Goal: Transaction & Acquisition: Book appointment/travel/reservation

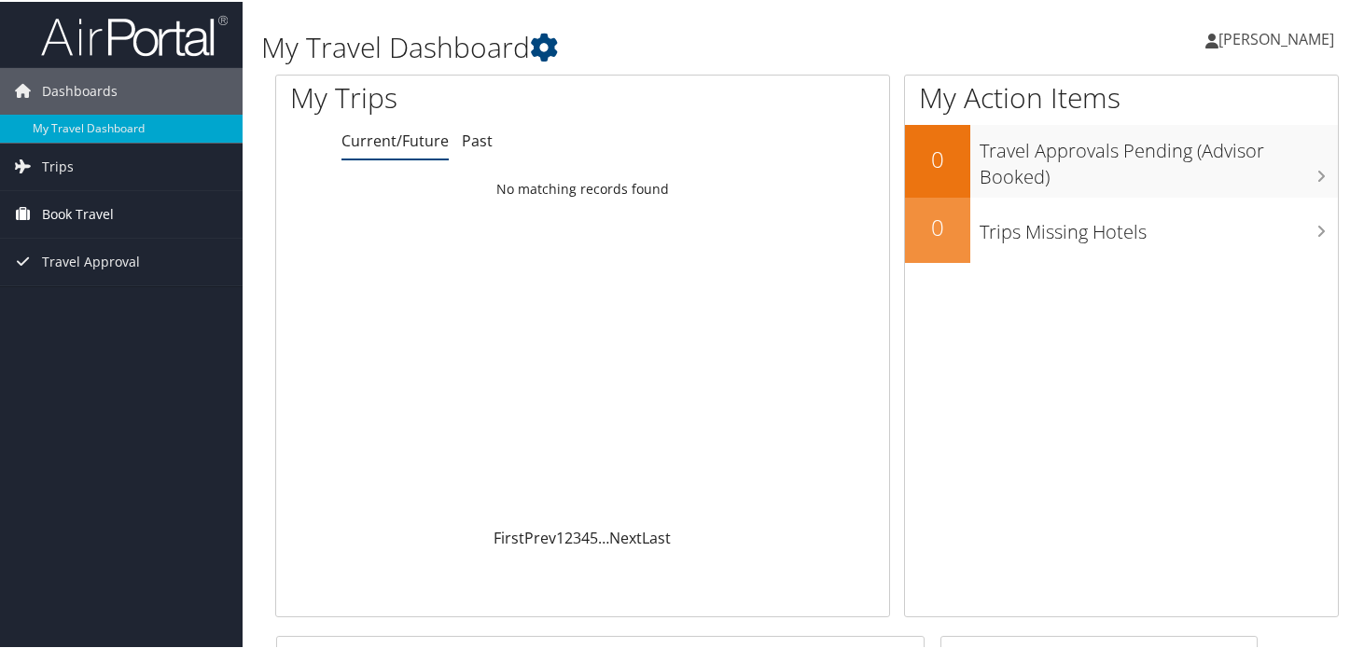
click at [141, 208] on link "Book Travel" at bounding box center [121, 212] width 243 height 47
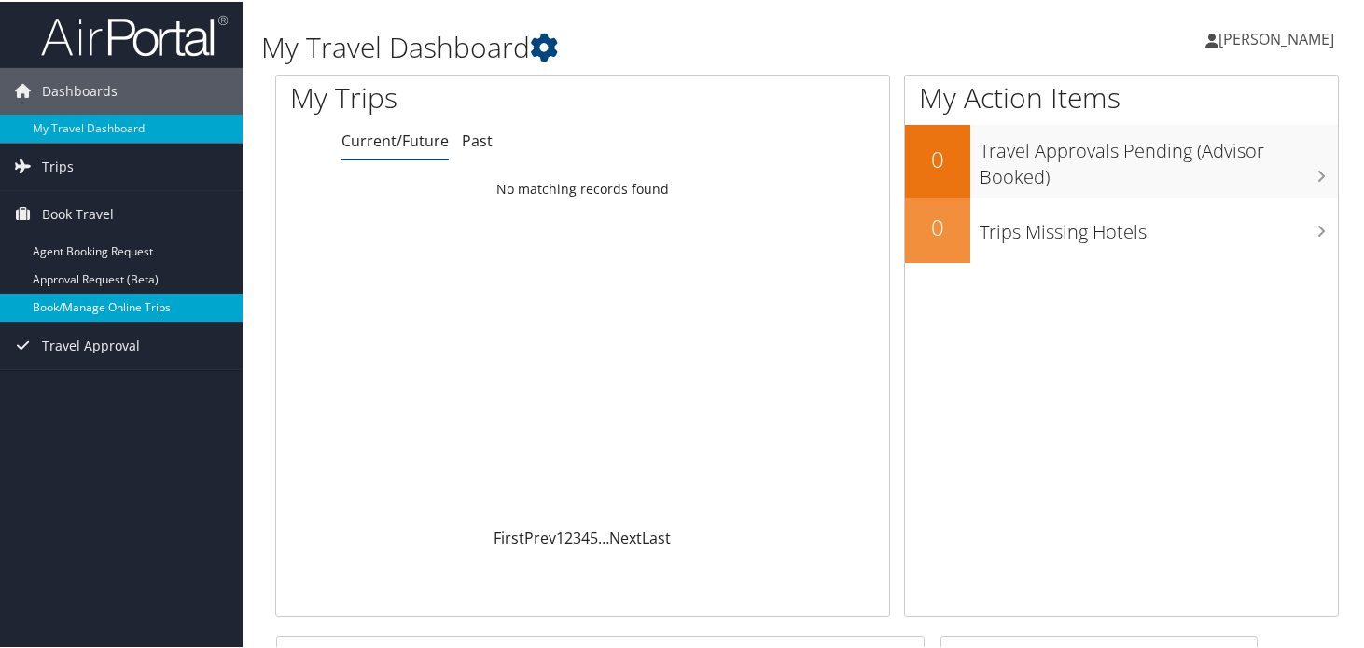
click at [57, 307] on link "Book/Manage Online Trips" at bounding box center [121, 306] width 243 height 28
